Goal: Check status: Check status

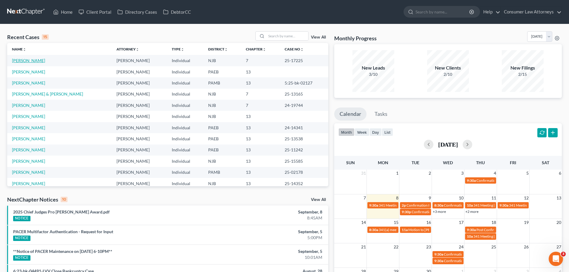
click at [27, 59] on link "[PERSON_NAME]" at bounding box center [28, 60] width 33 height 5
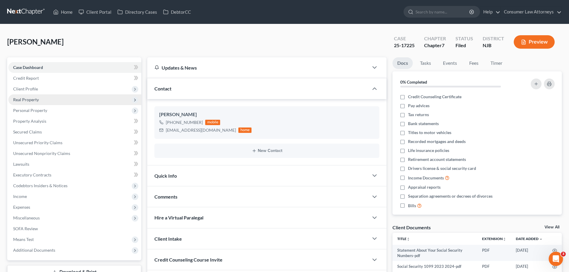
click at [72, 99] on span "Real Property" at bounding box center [74, 99] width 133 height 11
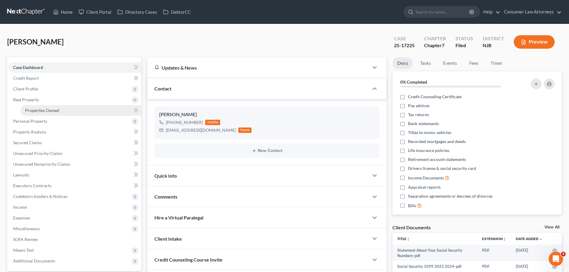
click at [55, 112] on span "Properties Owned" at bounding box center [42, 110] width 34 height 5
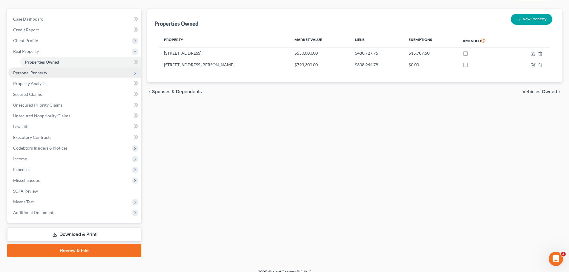
scroll to position [56, 0]
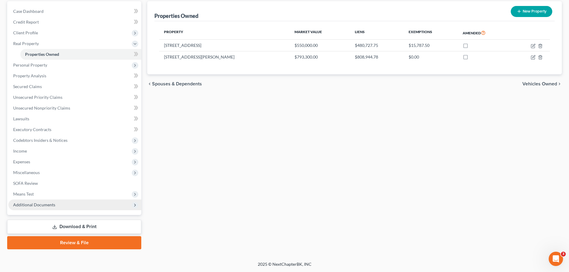
click at [91, 207] on span "Additional Documents" at bounding box center [74, 205] width 133 height 11
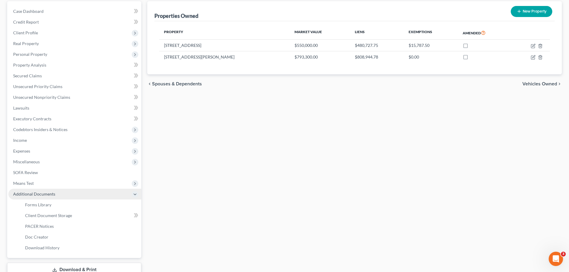
scroll to position [86, 0]
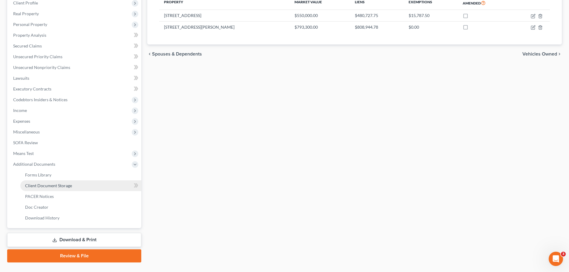
click at [103, 189] on link "Client Document Storage" at bounding box center [80, 186] width 121 height 11
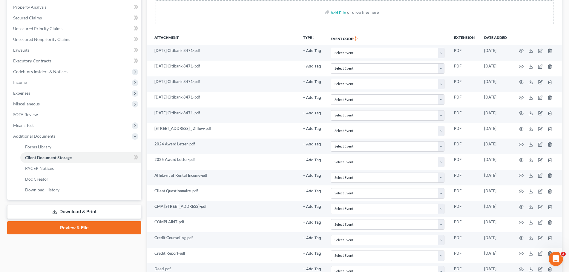
scroll to position [113, 0]
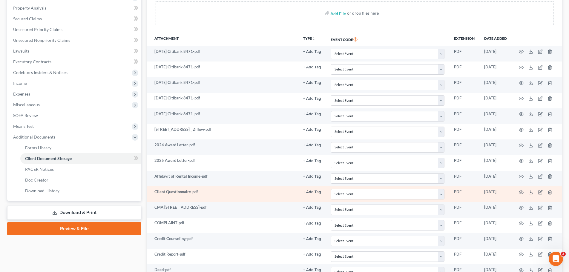
click at [190, 189] on td "Client Questionnaire-pdf" at bounding box center [222, 194] width 151 height 16
click at [522, 193] on circle "button" at bounding box center [521, 192] width 1 height 1
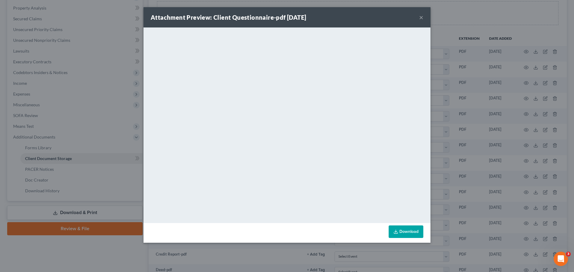
click at [420, 17] on button "×" at bounding box center [421, 17] width 4 height 7
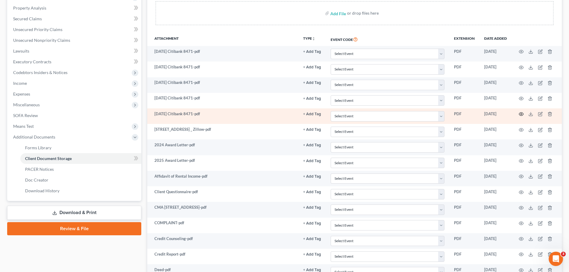
click at [521, 114] on icon "button" at bounding box center [521, 114] width 5 height 5
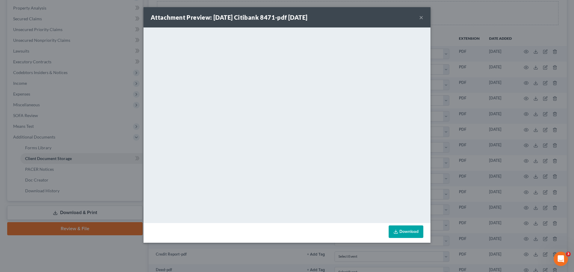
click at [420, 16] on button "×" at bounding box center [421, 17] width 4 height 7
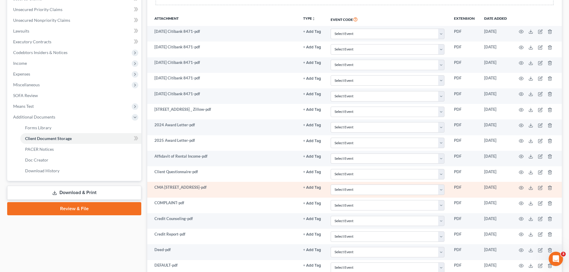
scroll to position [143, 0]
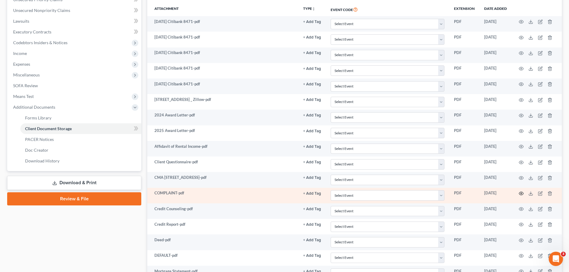
click at [521, 192] on icon "button" at bounding box center [521, 193] width 5 height 5
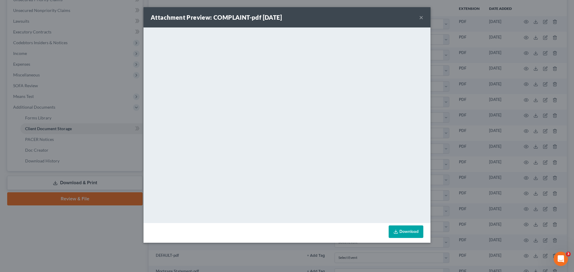
click at [423, 17] on button "×" at bounding box center [421, 17] width 4 height 7
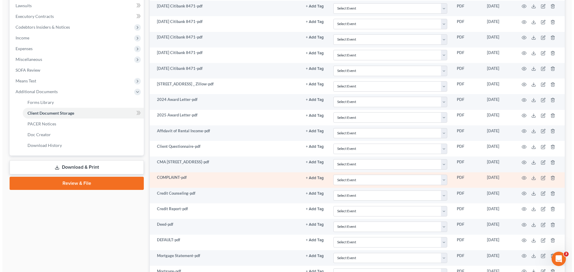
scroll to position [173, 0]
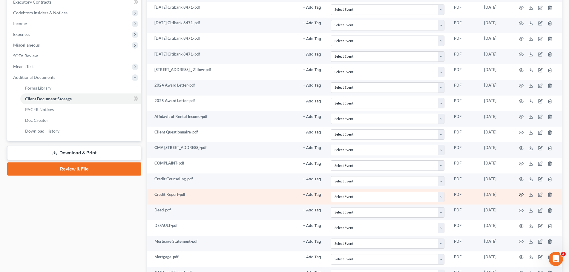
click at [521, 195] on icon "button" at bounding box center [521, 194] width 5 height 5
